Goal: Complete application form: Complete application form

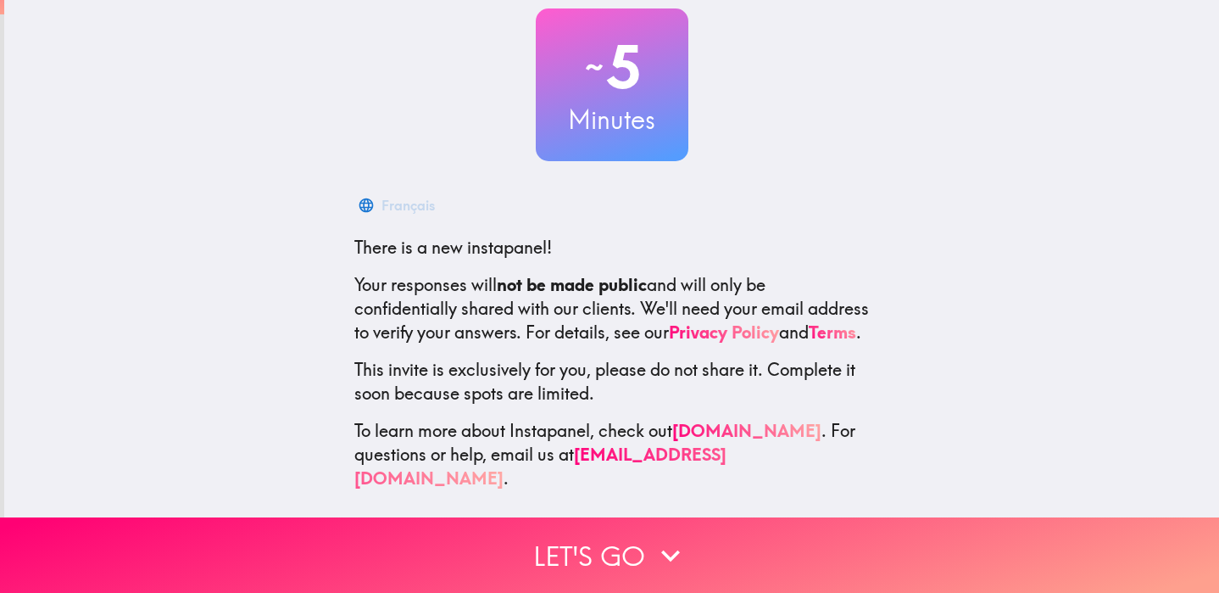
scroll to position [100, 0]
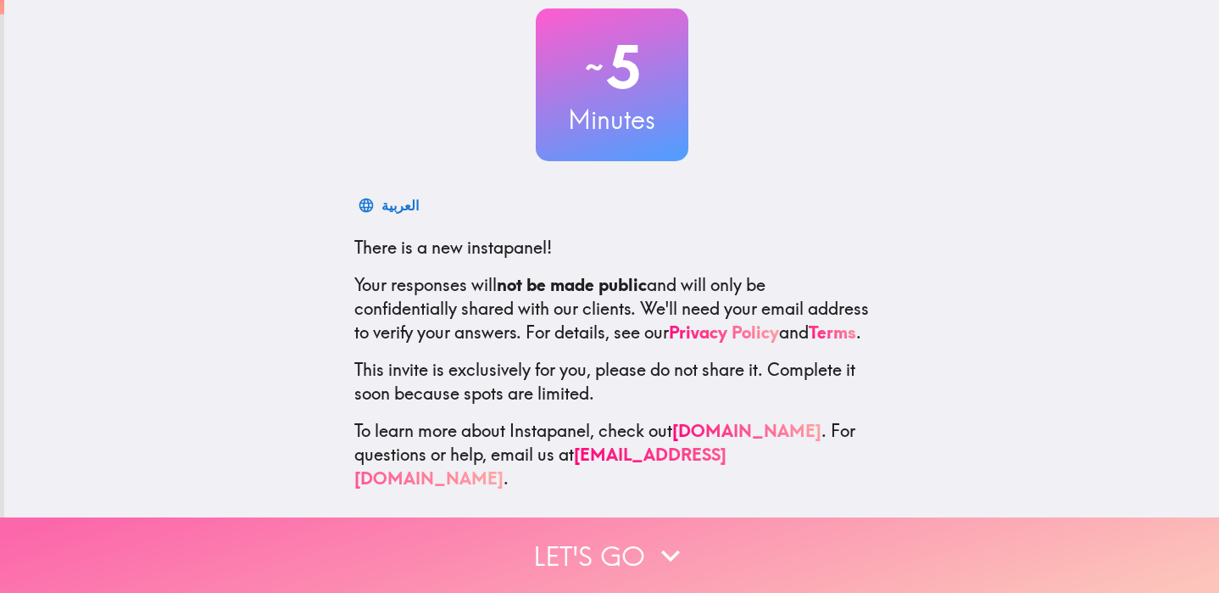
click at [643, 552] on button "Let's go" at bounding box center [609, 554] width 1219 height 75
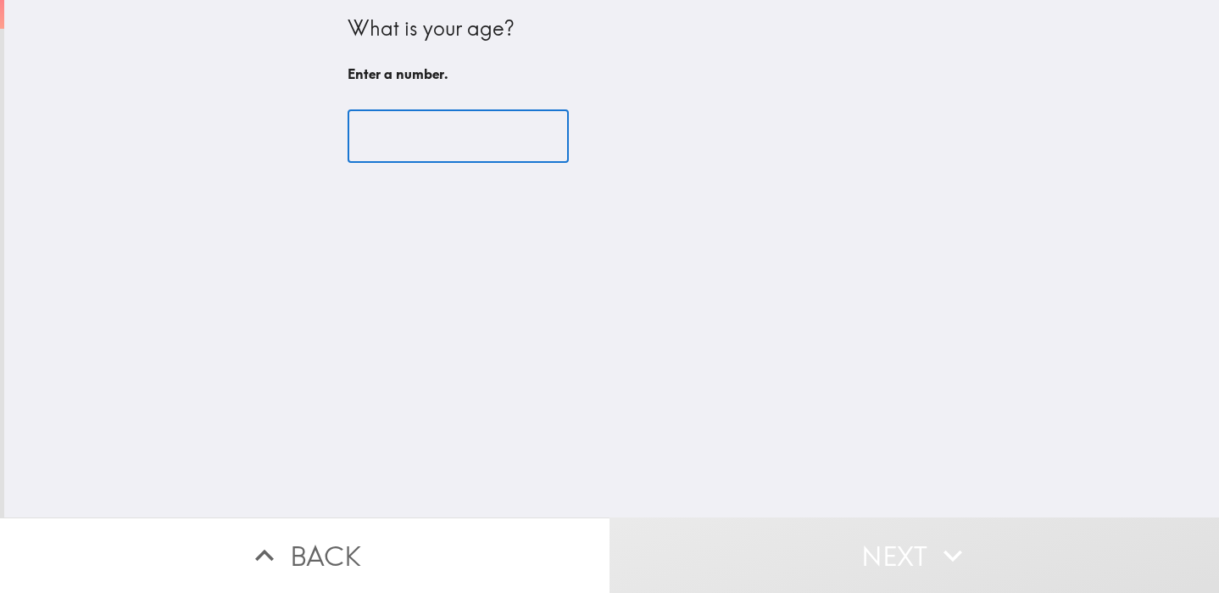
click at [463, 158] on input "number" at bounding box center [458, 136] width 221 height 53
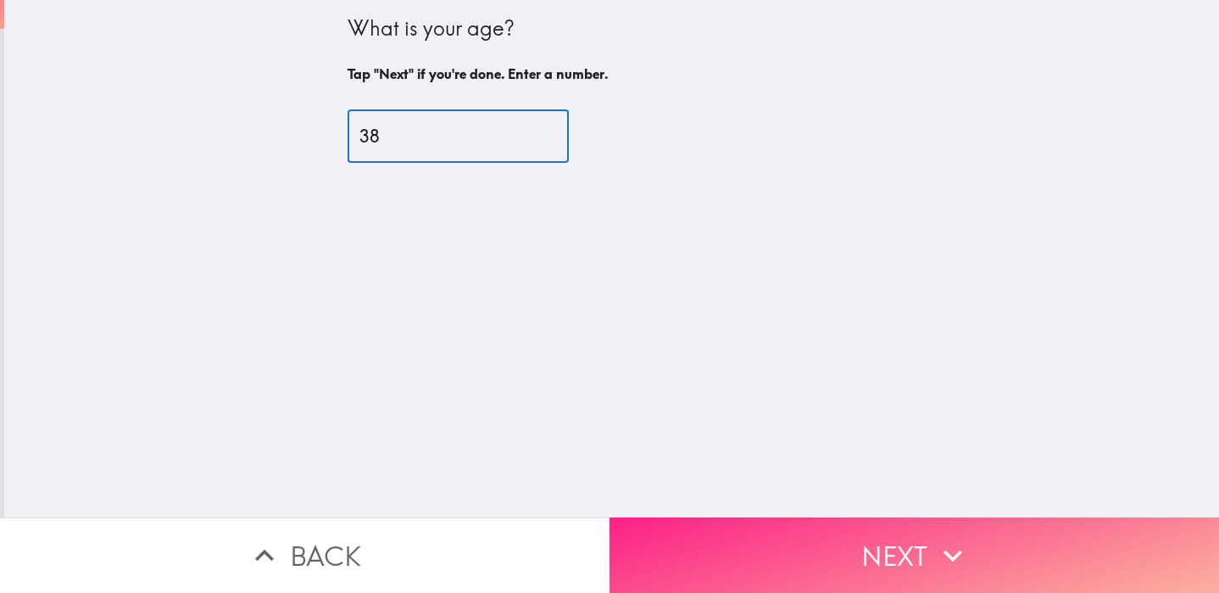
type input "38"
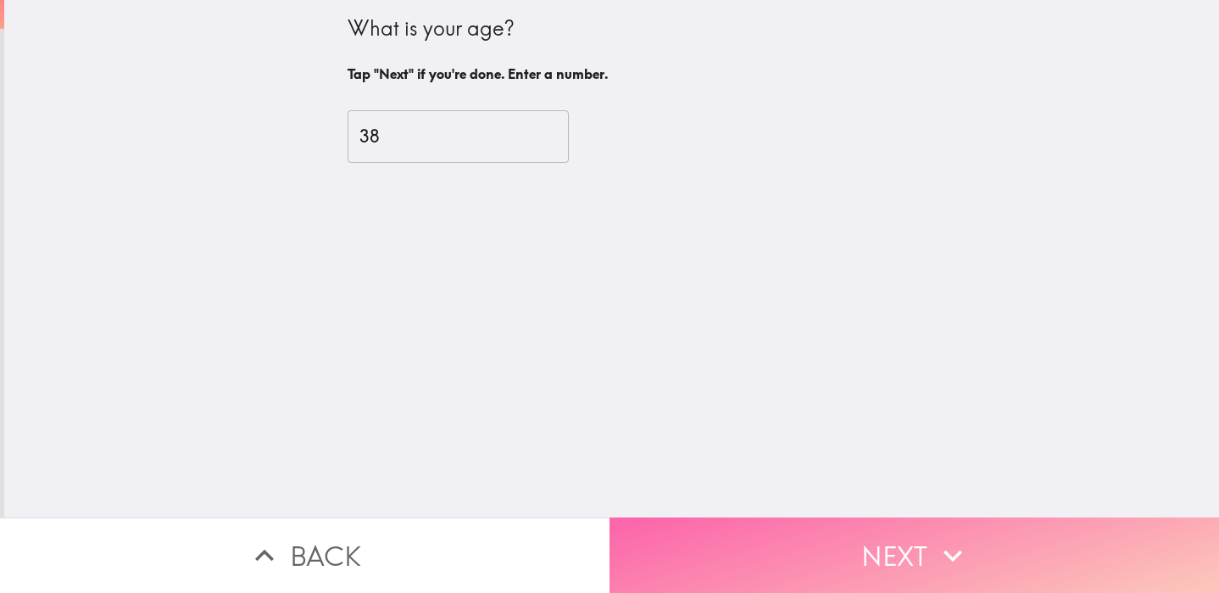
click at [755, 543] on button "Next" at bounding box center [915, 554] width 610 height 75
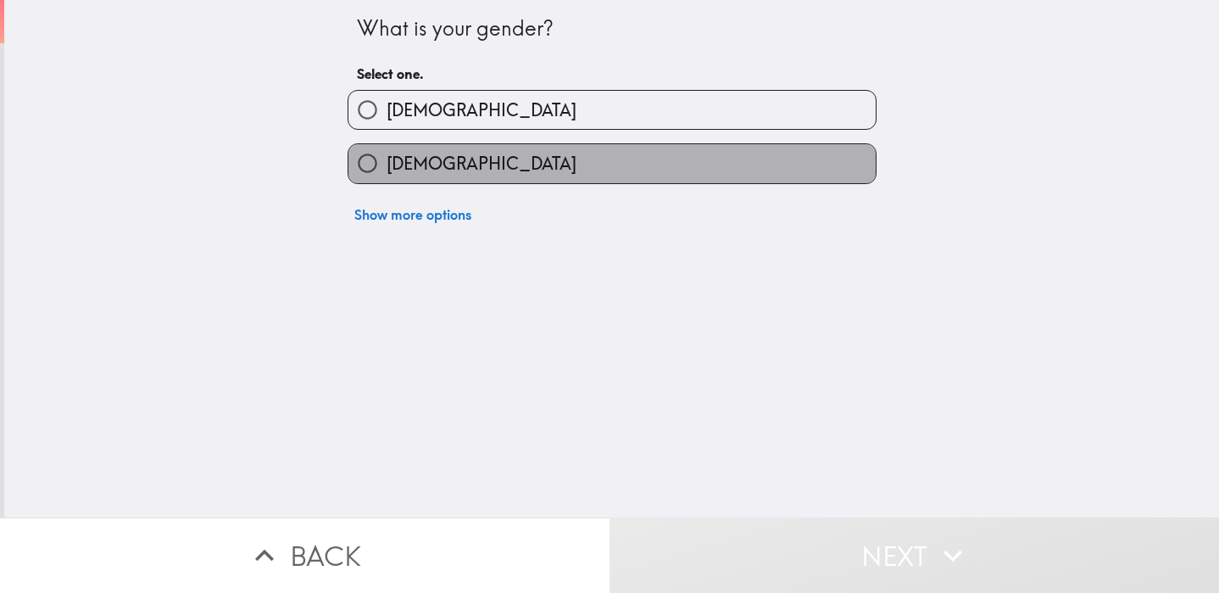
click at [500, 156] on label "[DEMOGRAPHIC_DATA]" at bounding box center [611, 163] width 527 height 38
click at [387, 156] on input "[DEMOGRAPHIC_DATA]" at bounding box center [367, 163] width 38 height 38
radio input "true"
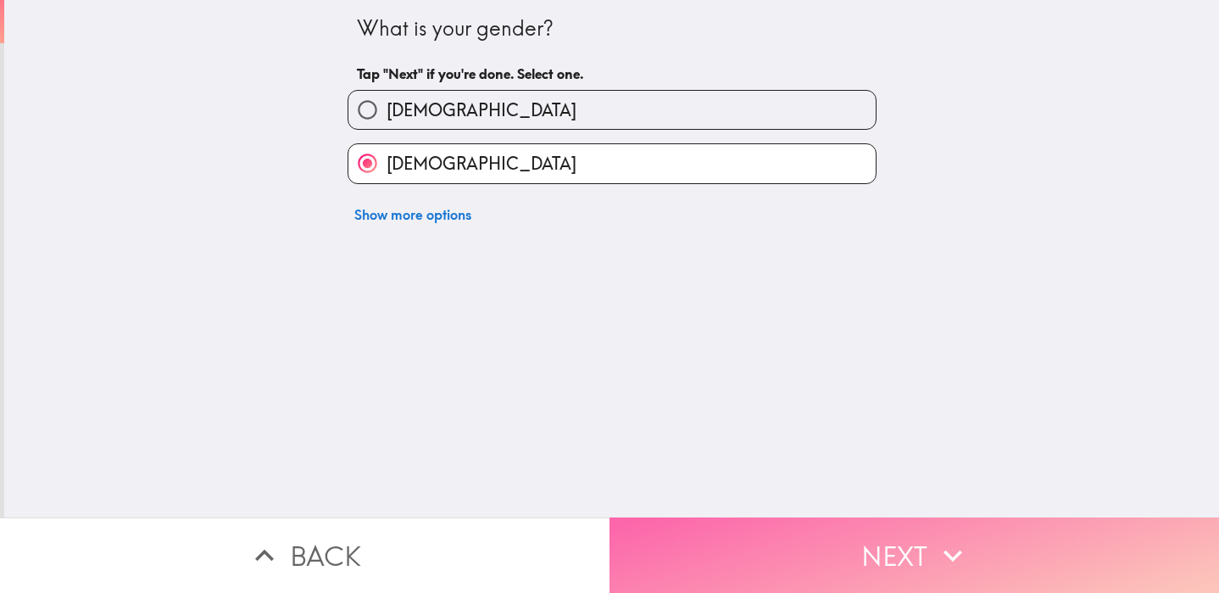
click at [849, 545] on button "Next" at bounding box center [915, 554] width 610 height 75
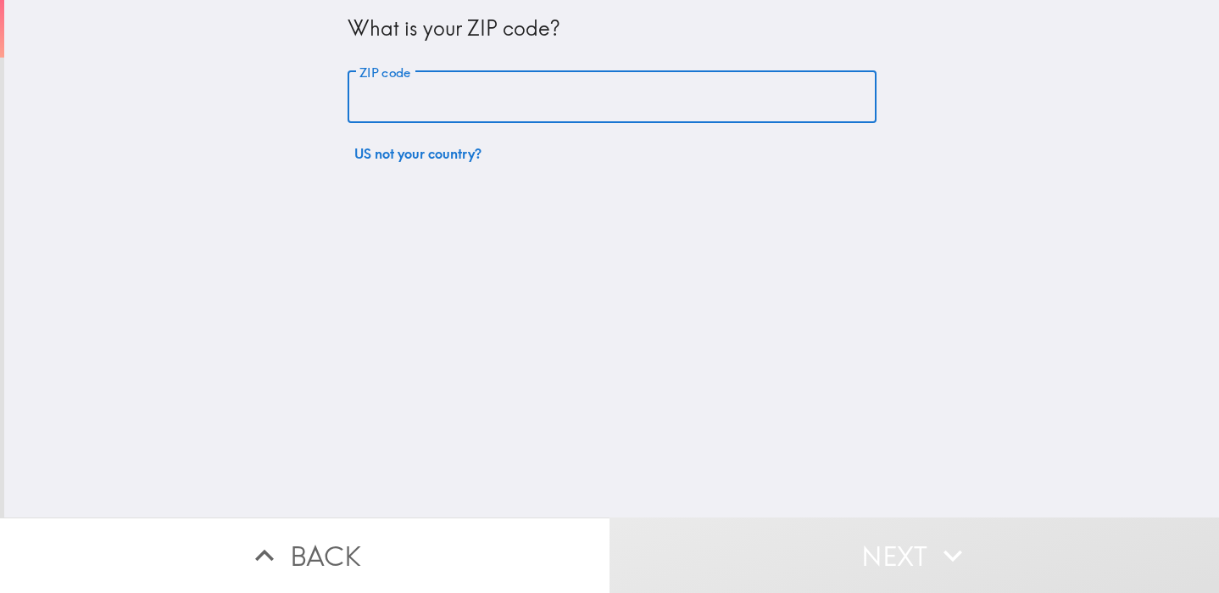
click at [511, 95] on input "ZIP code" at bounding box center [612, 97] width 529 height 53
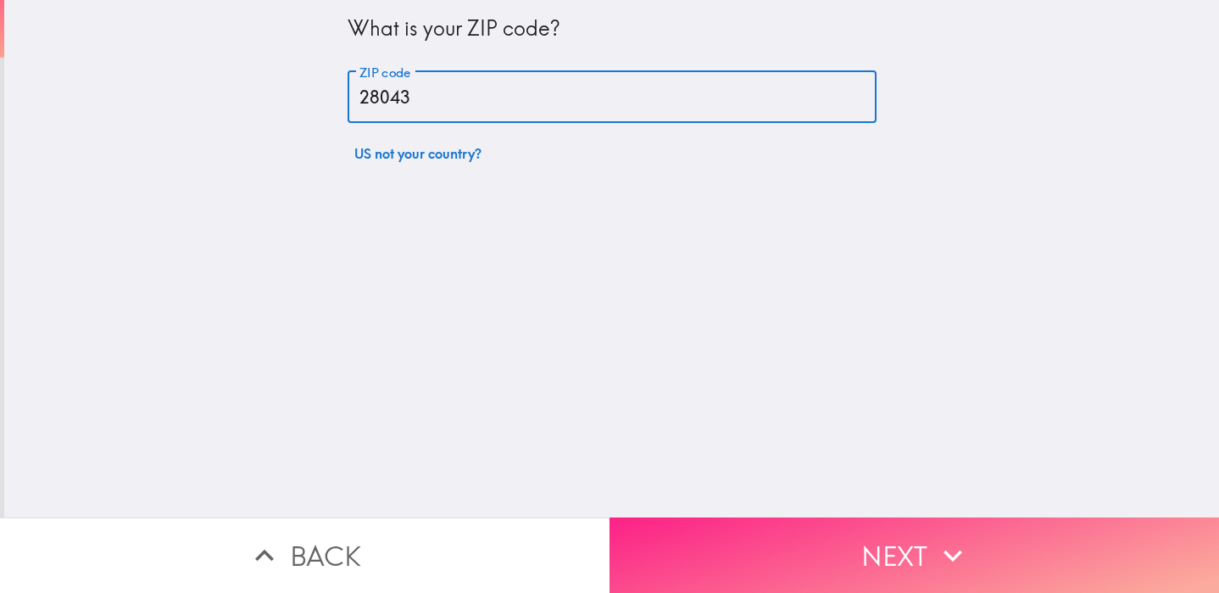
type input "28043"
click at [799, 548] on button "Next" at bounding box center [915, 554] width 610 height 75
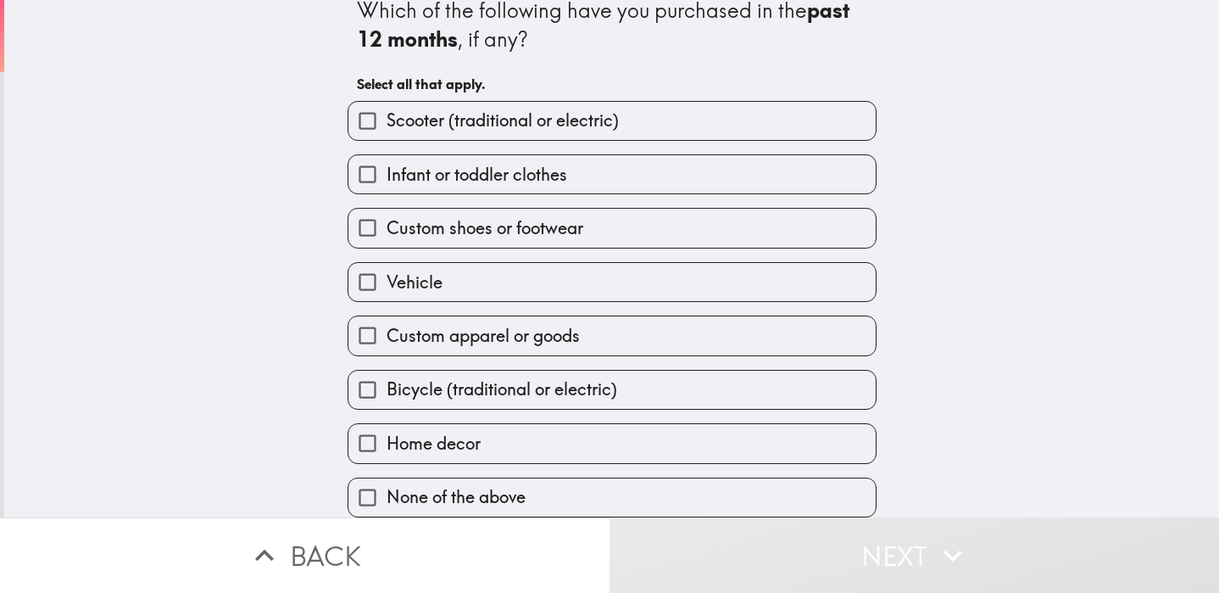
scroll to position [23, 0]
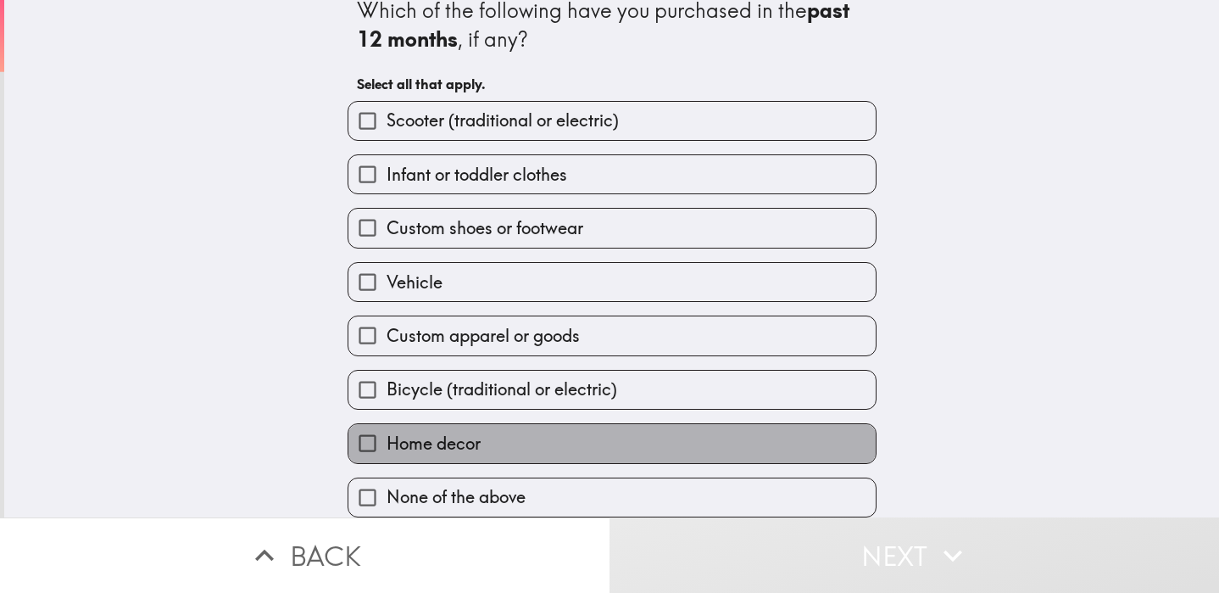
click at [855, 449] on label "Home decor" at bounding box center [611, 443] width 527 height 38
click at [387, 449] on input "Home decor" at bounding box center [367, 443] width 38 height 38
checkbox input "true"
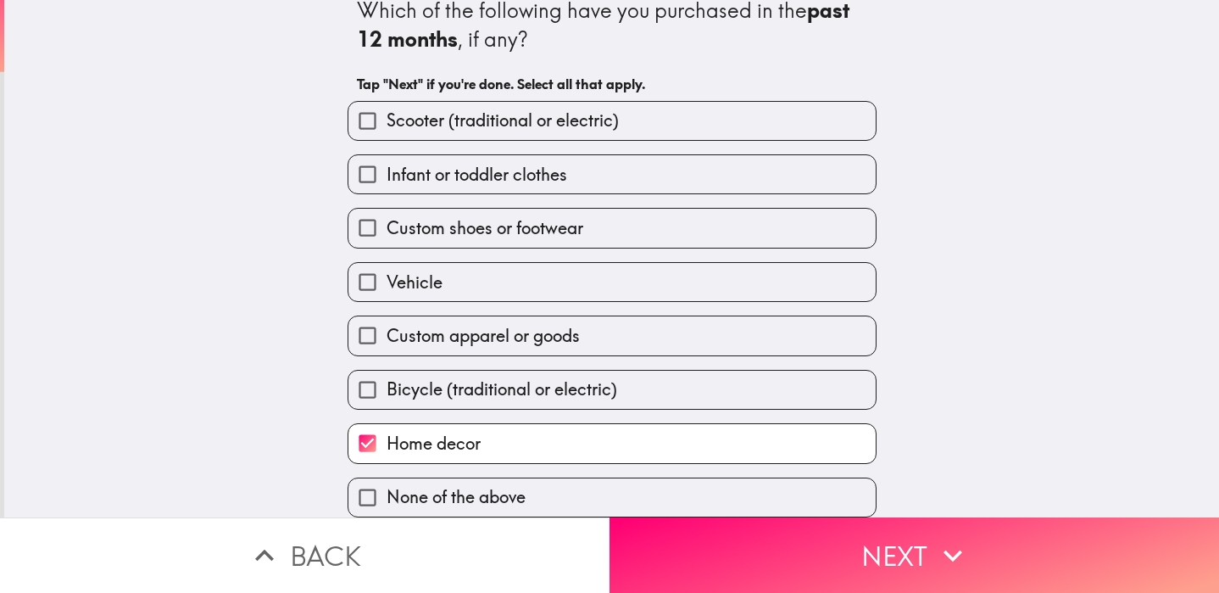
click at [838, 326] on label "Custom apparel or goods" at bounding box center [611, 335] width 527 height 38
click at [387, 326] on input "Custom apparel or goods" at bounding box center [367, 335] width 38 height 38
checkbox input "true"
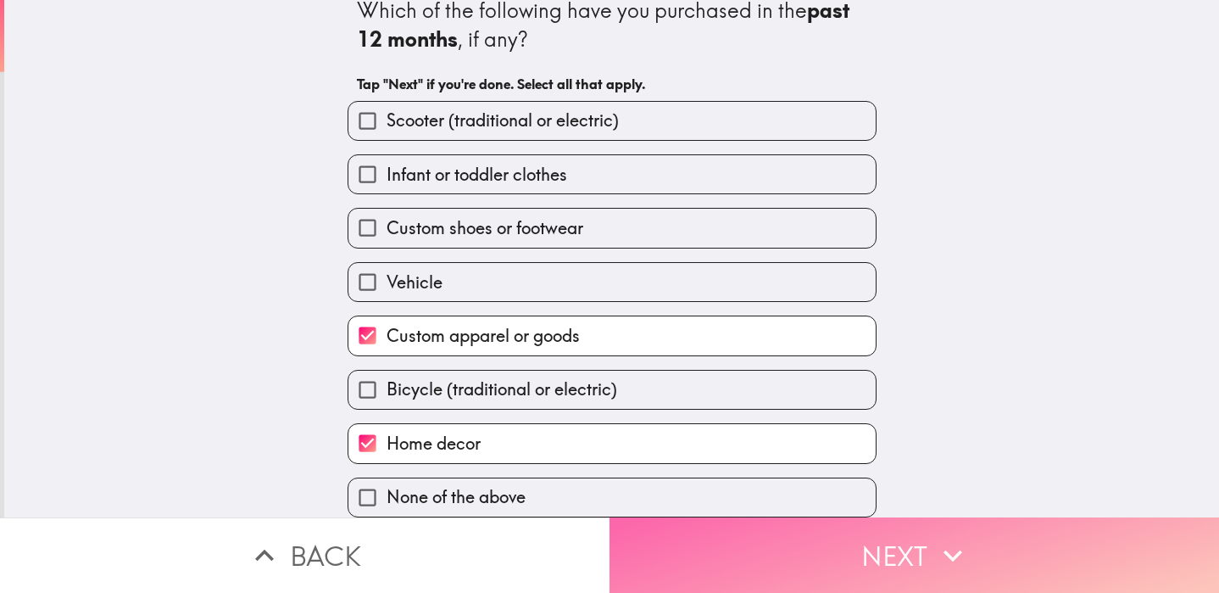
click at [977, 547] on button "Next" at bounding box center [915, 554] width 610 height 75
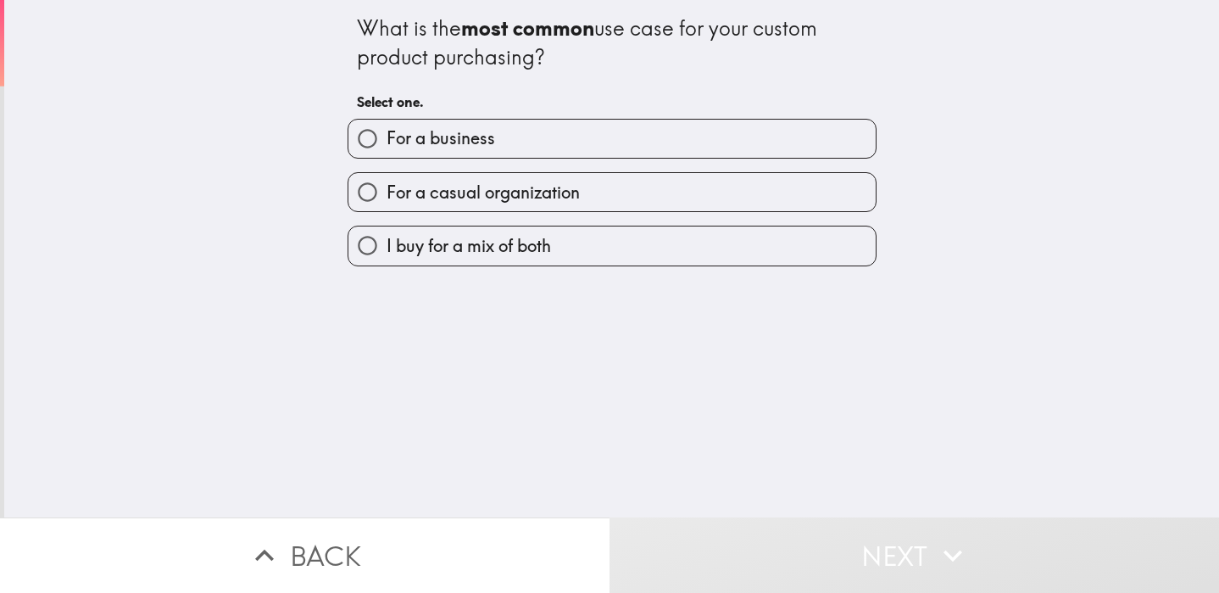
click at [791, 136] on label "For a business" at bounding box center [611, 139] width 527 height 38
click at [387, 136] on input "For a business" at bounding box center [367, 139] width 38 height 38
radio input "true"
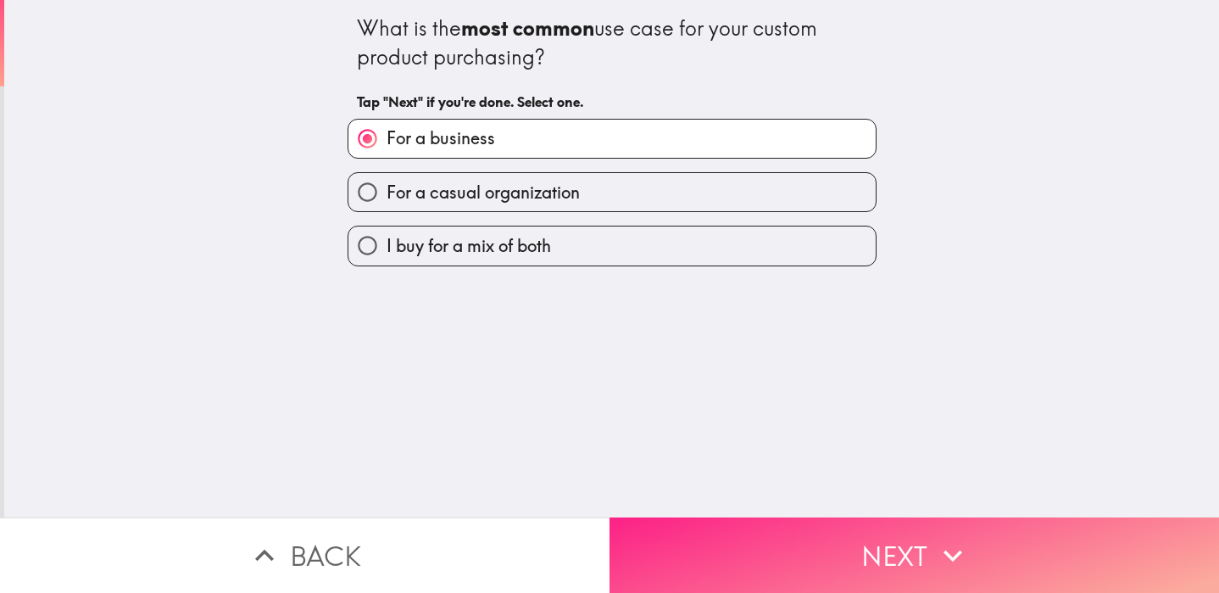
click at [856, 536] on button "Next" at bounding box center [915, 554] width 610 height 75
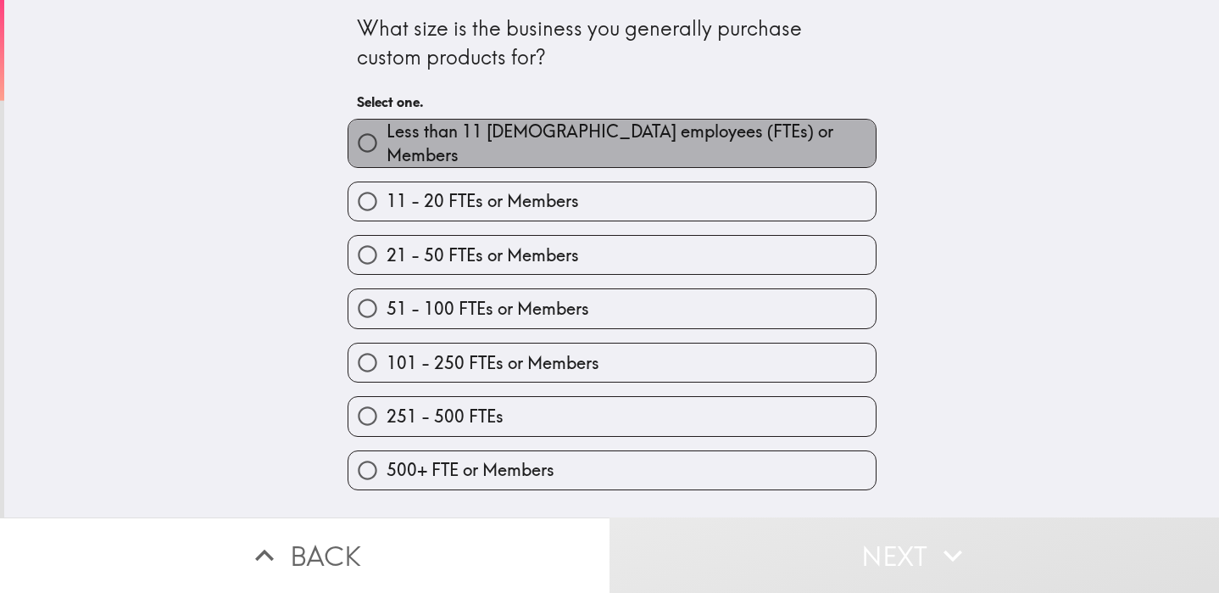
click at [819, 141] on label "Less than 11 [DEMOGRAPHIC_DATA] employees (FTEs) or Members" at bounding box center [611, 143] width 527 height 47
click at [387, 141] on input "Less than 11 [DEMOGRAPHIC_DATA] employees (FTEs) or Members" at bounding box center [367, 143] width 38 height 38
radio input "true"
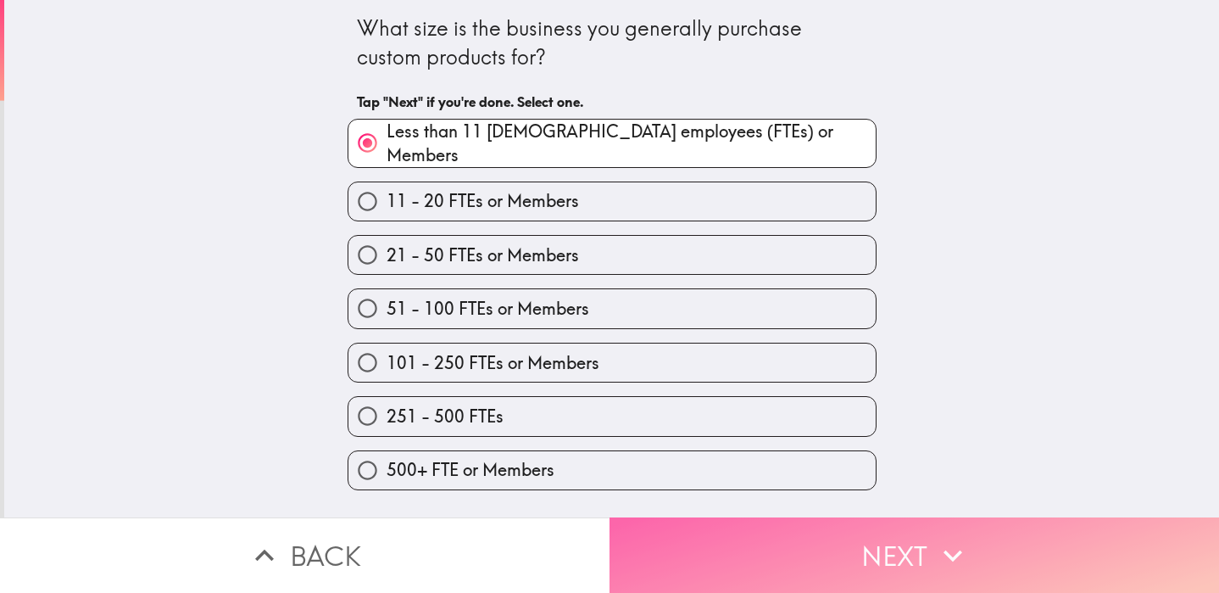
click at [939, 540] on icon "button" at bounding box center [952, 555] width 37 height 37
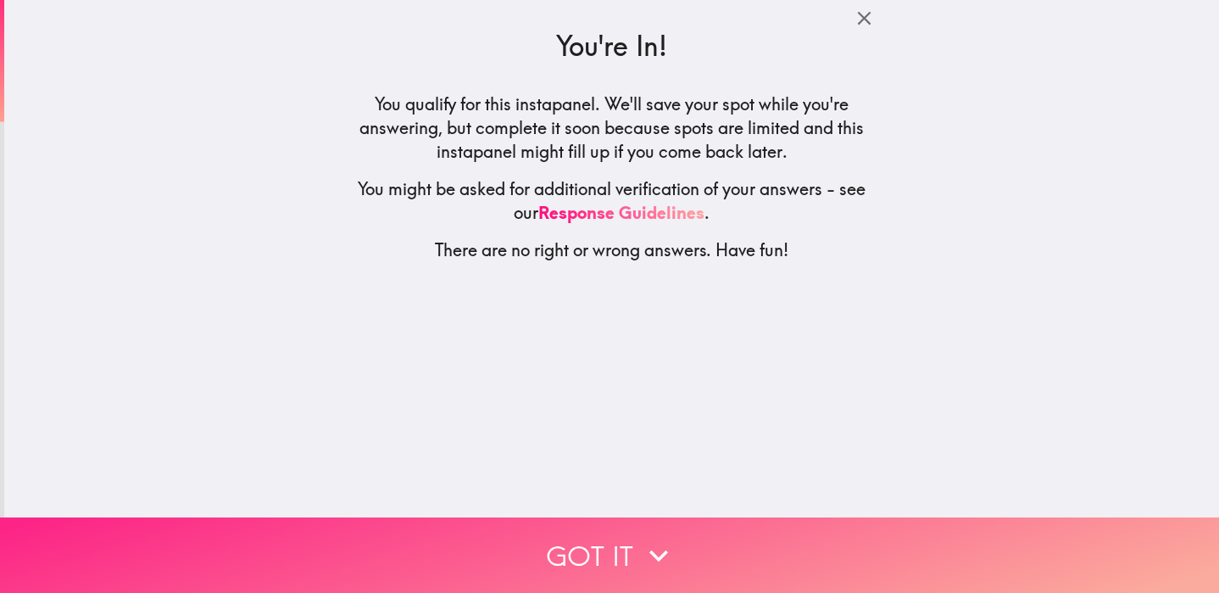
click at [659, 546] on icon "button" at bounding box center [658, 555] width 37 height 37
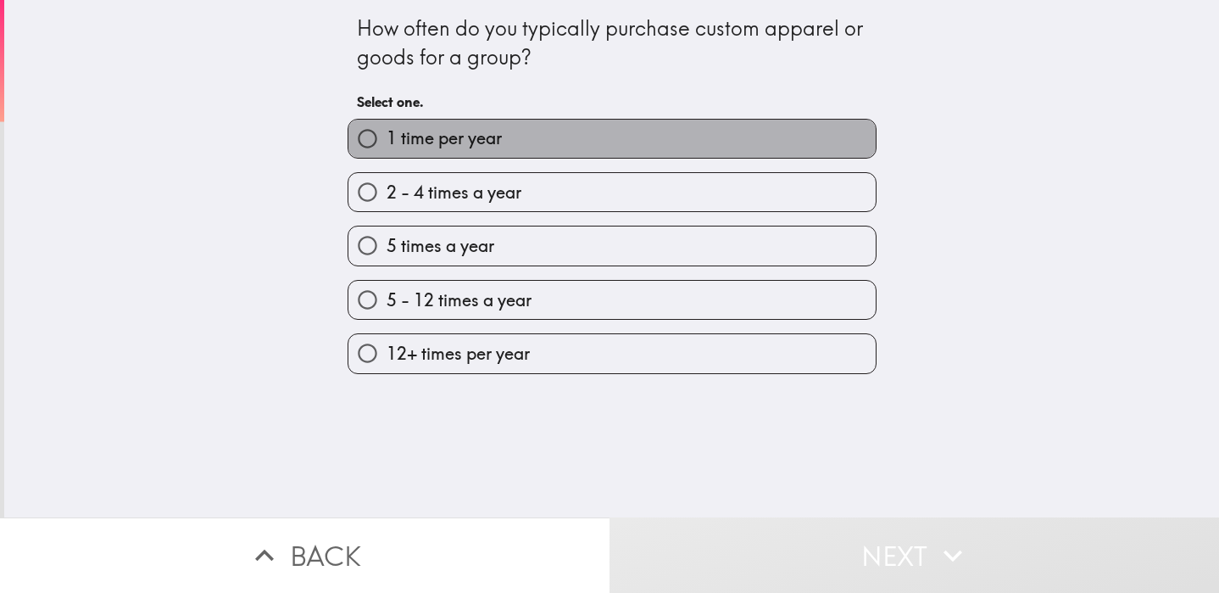
click at [588, 131] on label "1 time per year" at bounding box center [611, 139] width 527 height 38
click at [387, 131] on input "1 time per year" at bounding box center [367, 139] width 38 height 38
radio input "true"
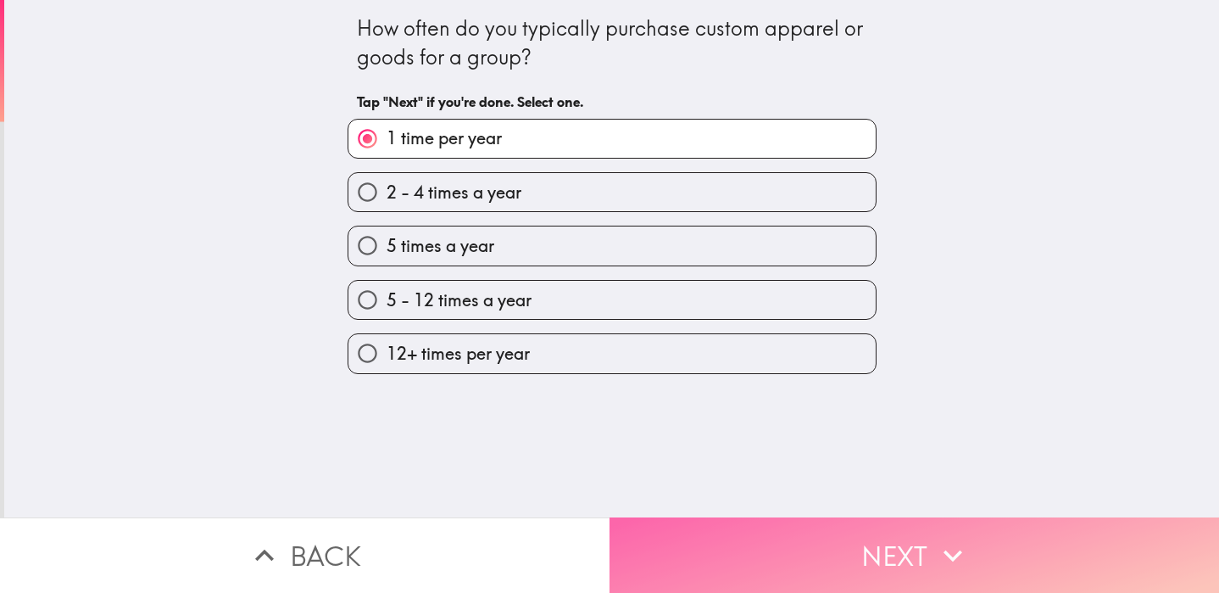
click at [720, 549] on button "Next" at bounding box center [915, 554] width 610 height 75
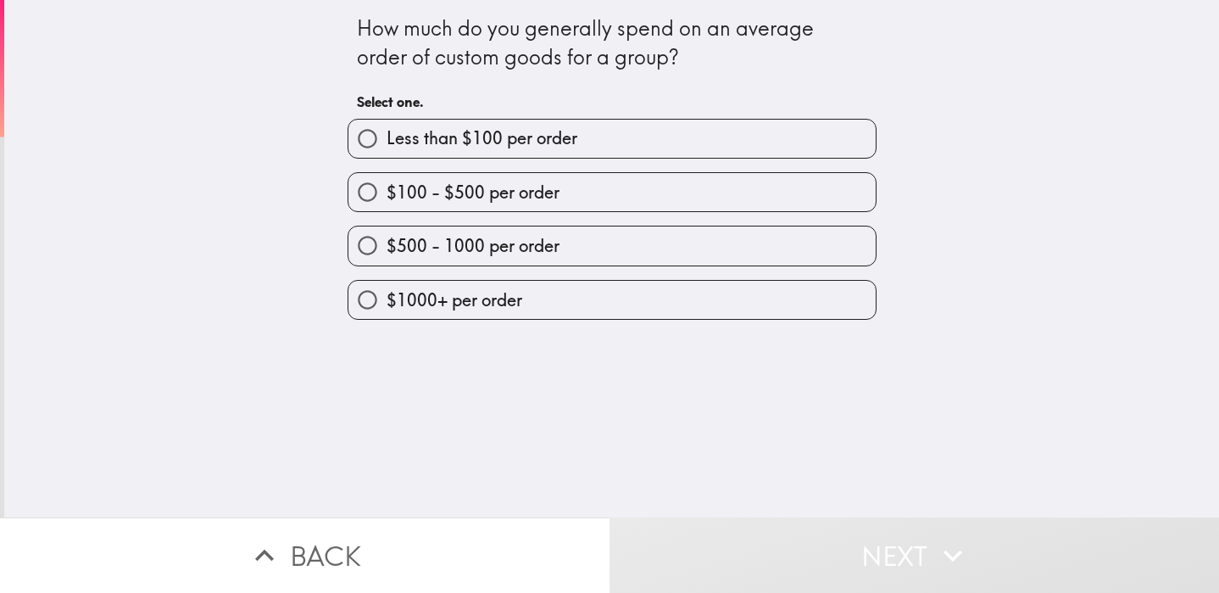
click at [644, 141] on label "Less than $100 per order" at bounding box center [611, 139] width 527 height 38
click at [387, 141] on input "Less than $100 per order" at bounding box center [367, 139] width 38 height 38
radio input "true"
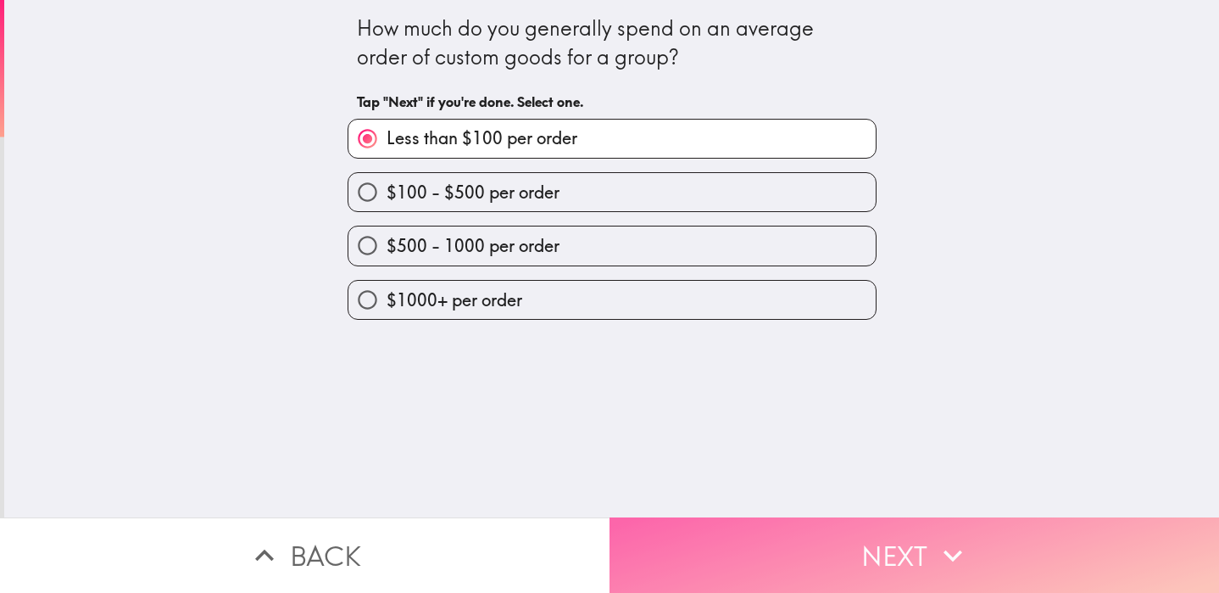
click at [760, 538] on button "Next" at bounding box center [915, 554] width 610 height 75
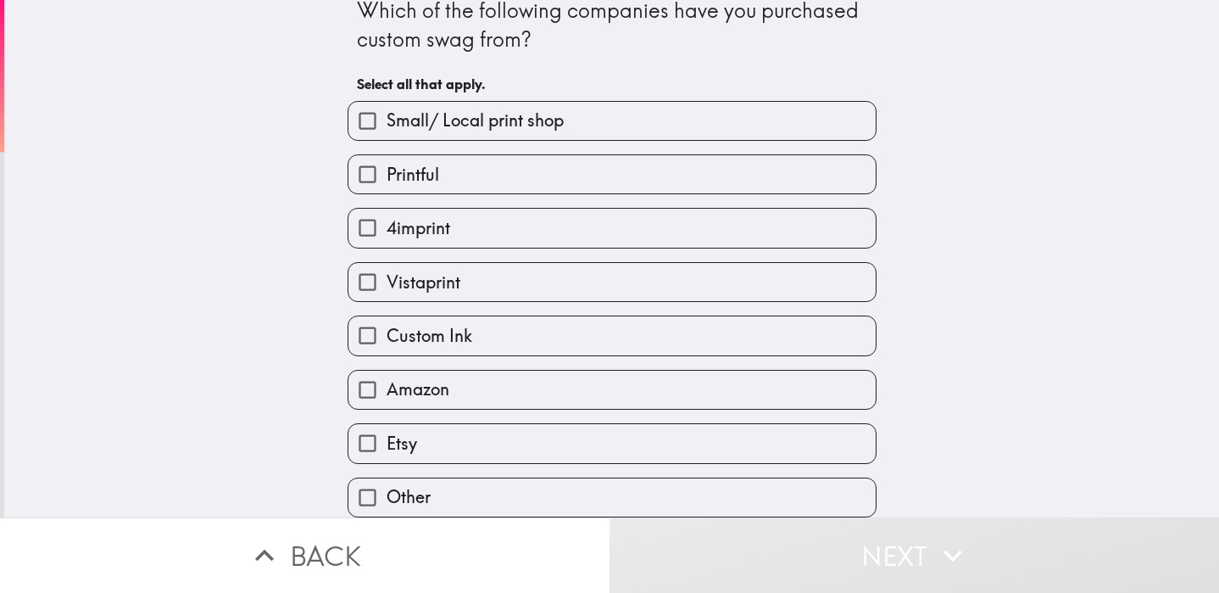
scroll to position [23, 0]
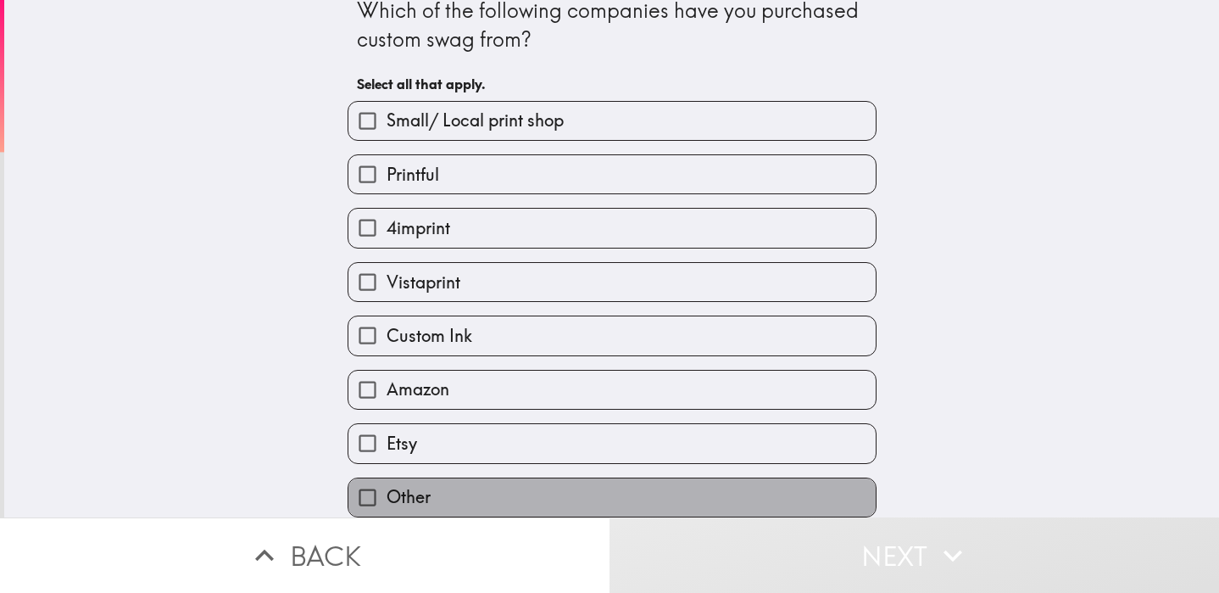
click at [854, 499] on label "Other" at bounding box center [611, 497] width 527 height 38
click at [387, 499] on input "Other" at bounding box center [367, 497] width 38 height 38
checkbox input "true"
